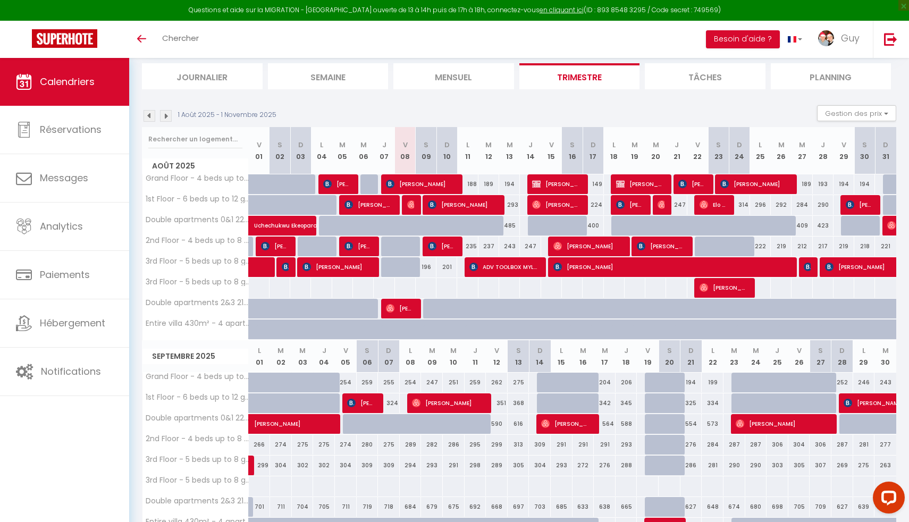
scroll to position [68, 0]
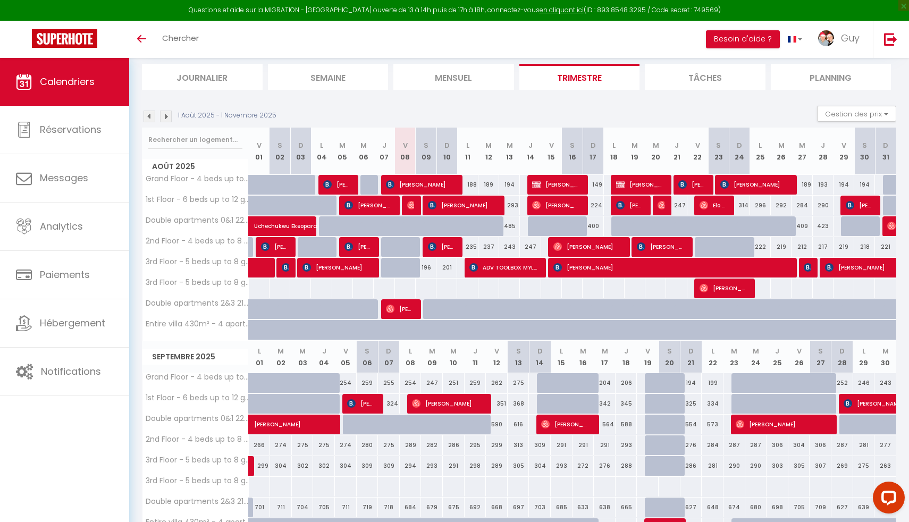
click at [664, 208] on div at bounding box center [663, 206] width 21 height 20
click at [657, 207] on div at bounding box center [663, 206] width 21 height 20
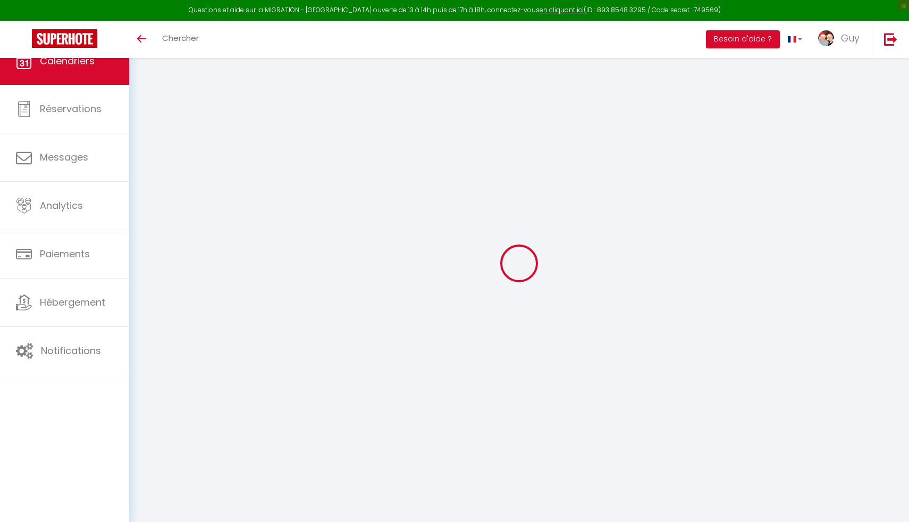
select select
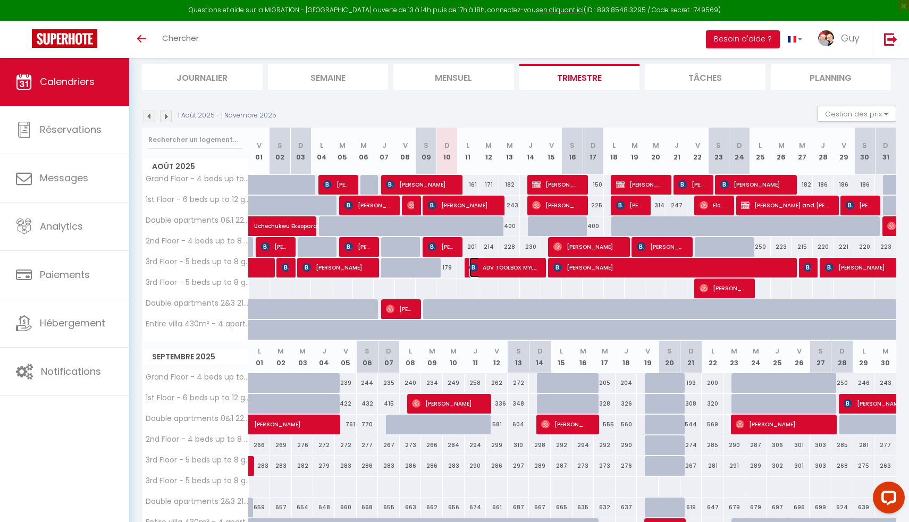
click at [497, 273] on span "ADV TOOLBOX MYLENE" at bounding box center [503, 267] width 69 height 20
select select "OK"
select select "0"
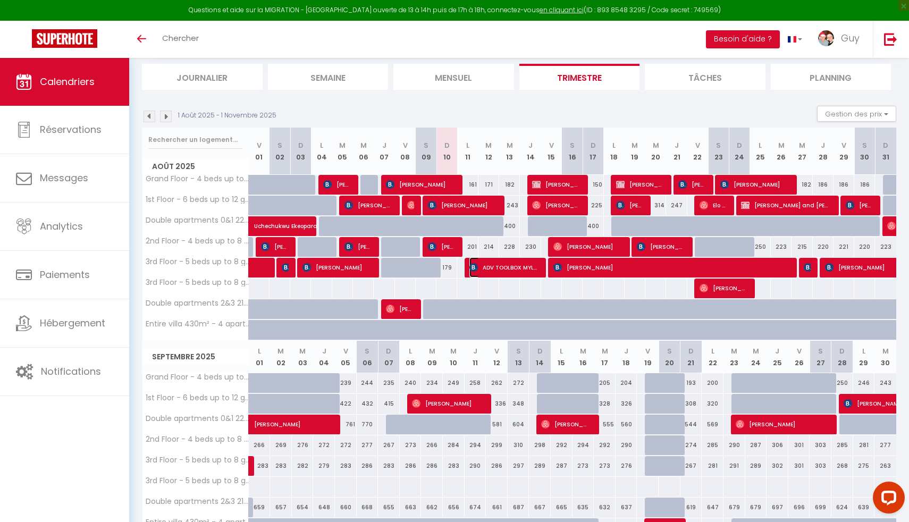
select select "1"
select select
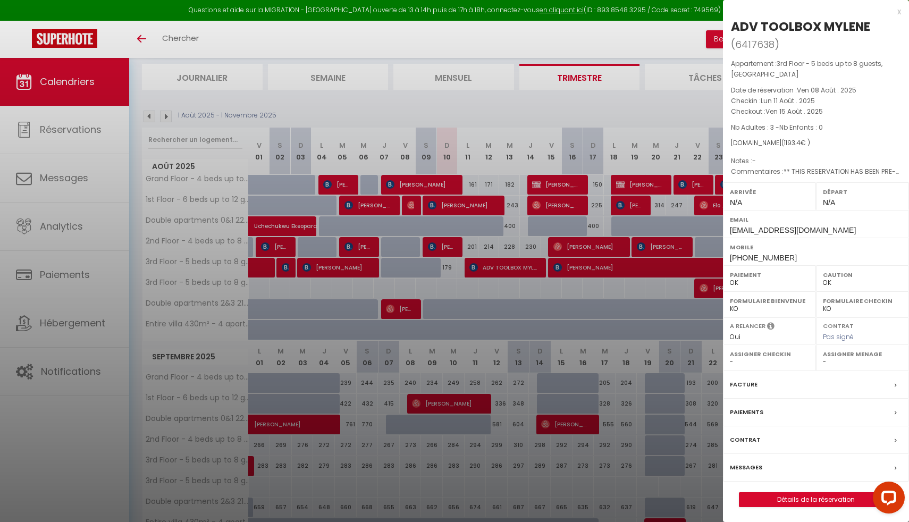
click at [511, 112] on div at bounding box center [454, 261] width 909 height 522
